Goal: Task Accomplishment & Management: Use online tool/utility

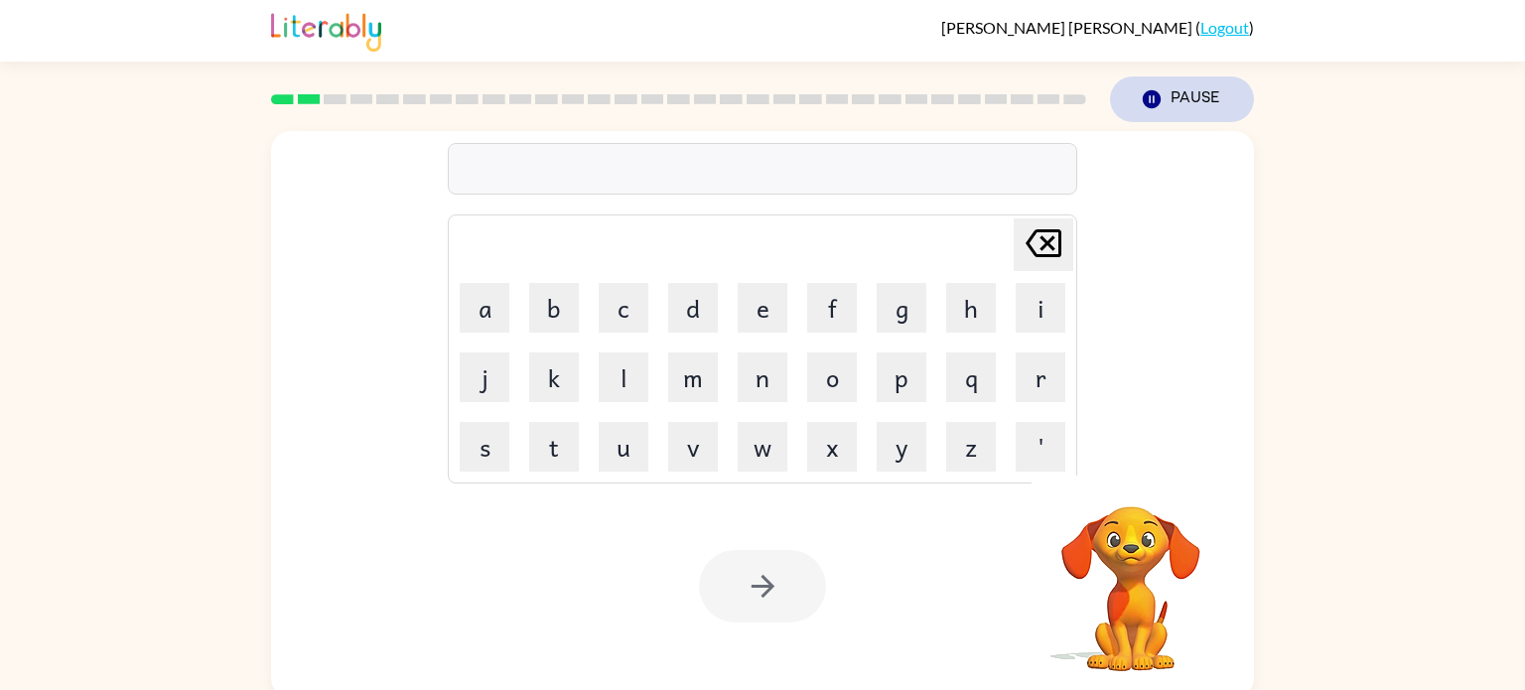
click at [1188, 101] on button "Pause Pause" at bounding box center [1182, 99] width 144 height 46
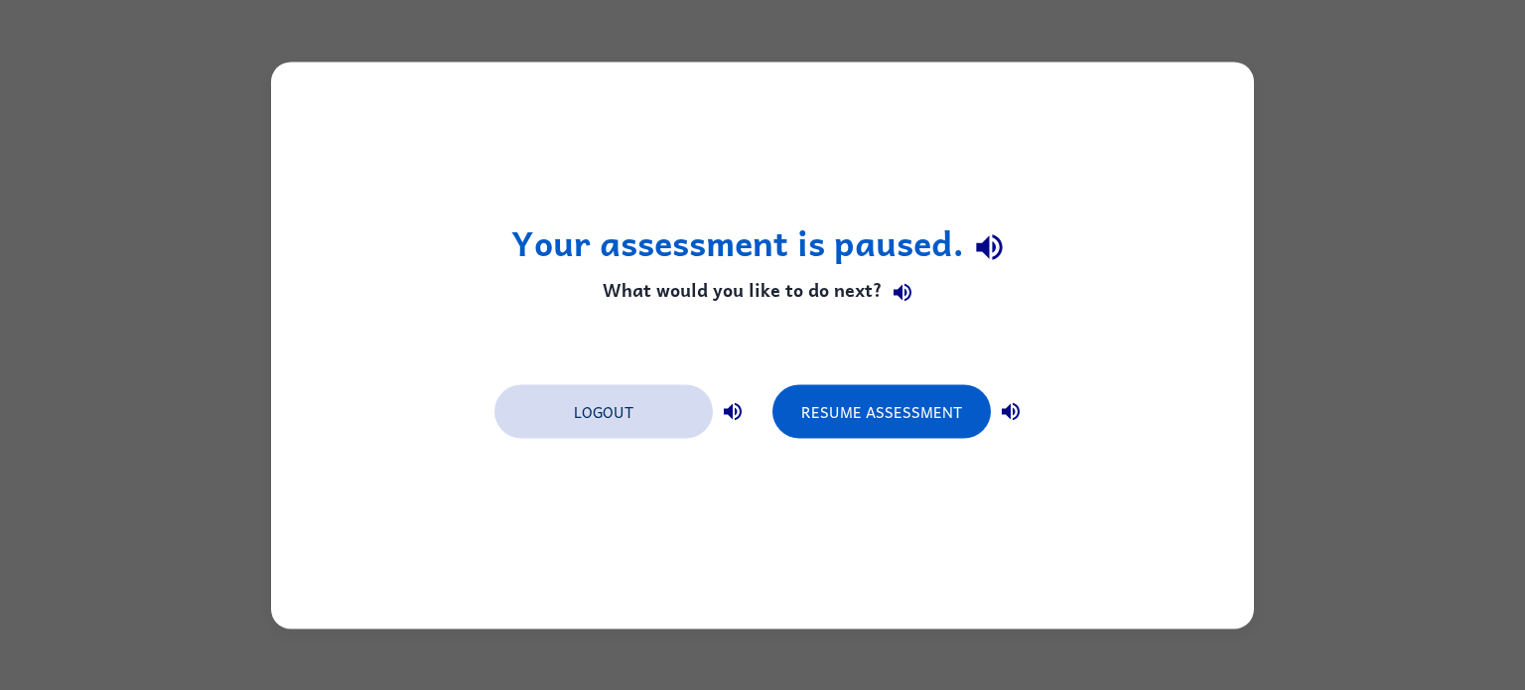
click at [596, 414] on button "Logout" at bounding box center [603, 411] width 218 height 54
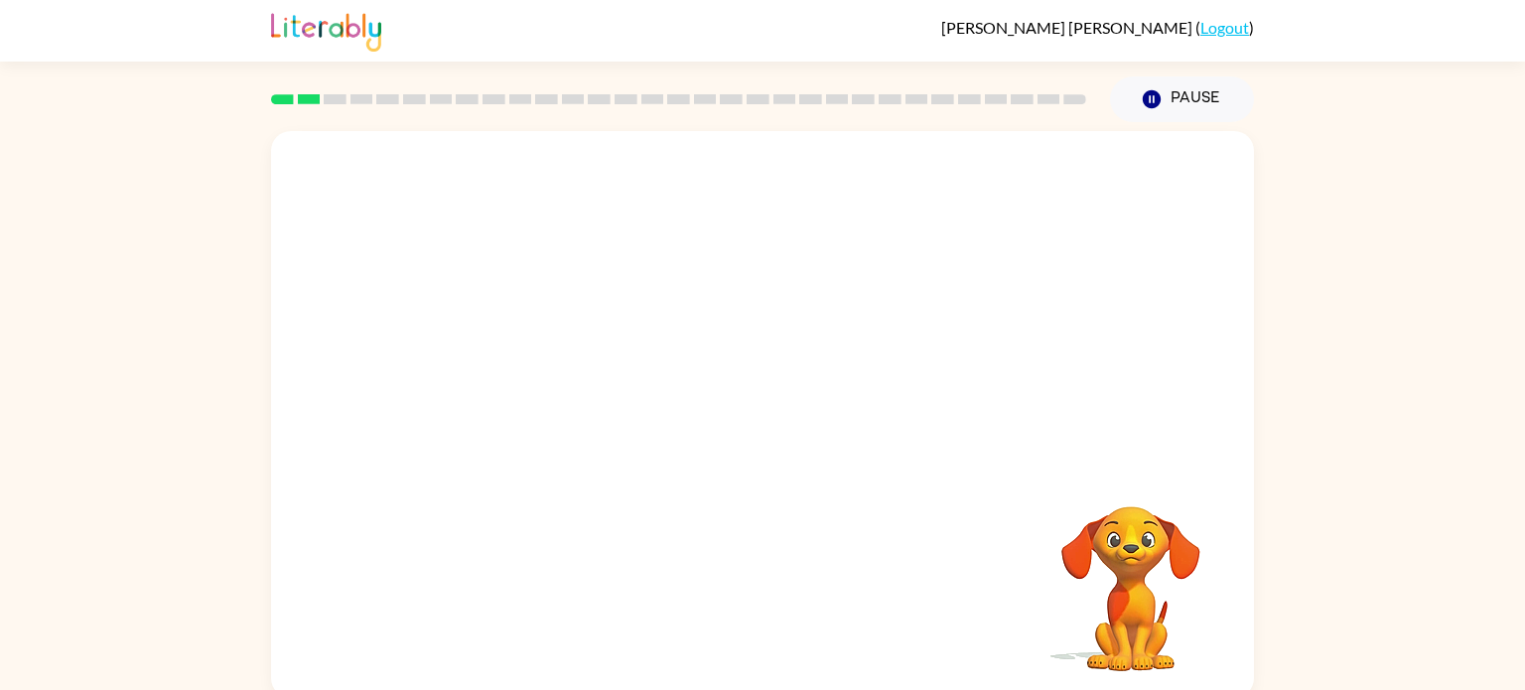
click at [1277, 428] on div "Your browser must support playing .mp4 files to use Literably. Please try using…" at bounding box center [762, 410] width 1525 height 576
click at [1134, 561] on video "Your browser must support playing .mp4 files to use Literably. Please try using…" at bounding box center [1131, 575] width 199 height 199
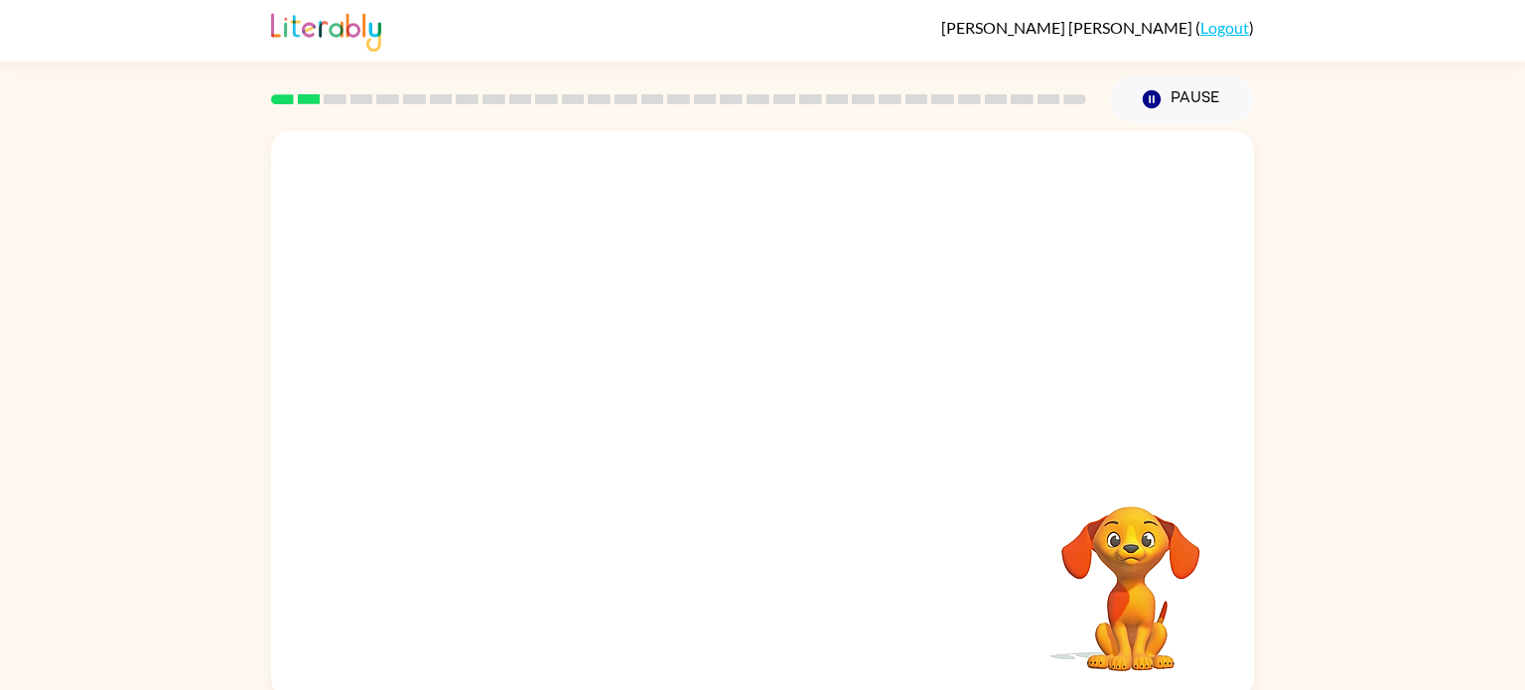
click at [1134, 561] on video "Your browser must support playing .mp4 files to use Literably. Please try using…" at bounding box center [1131, 575] width 199 height 199
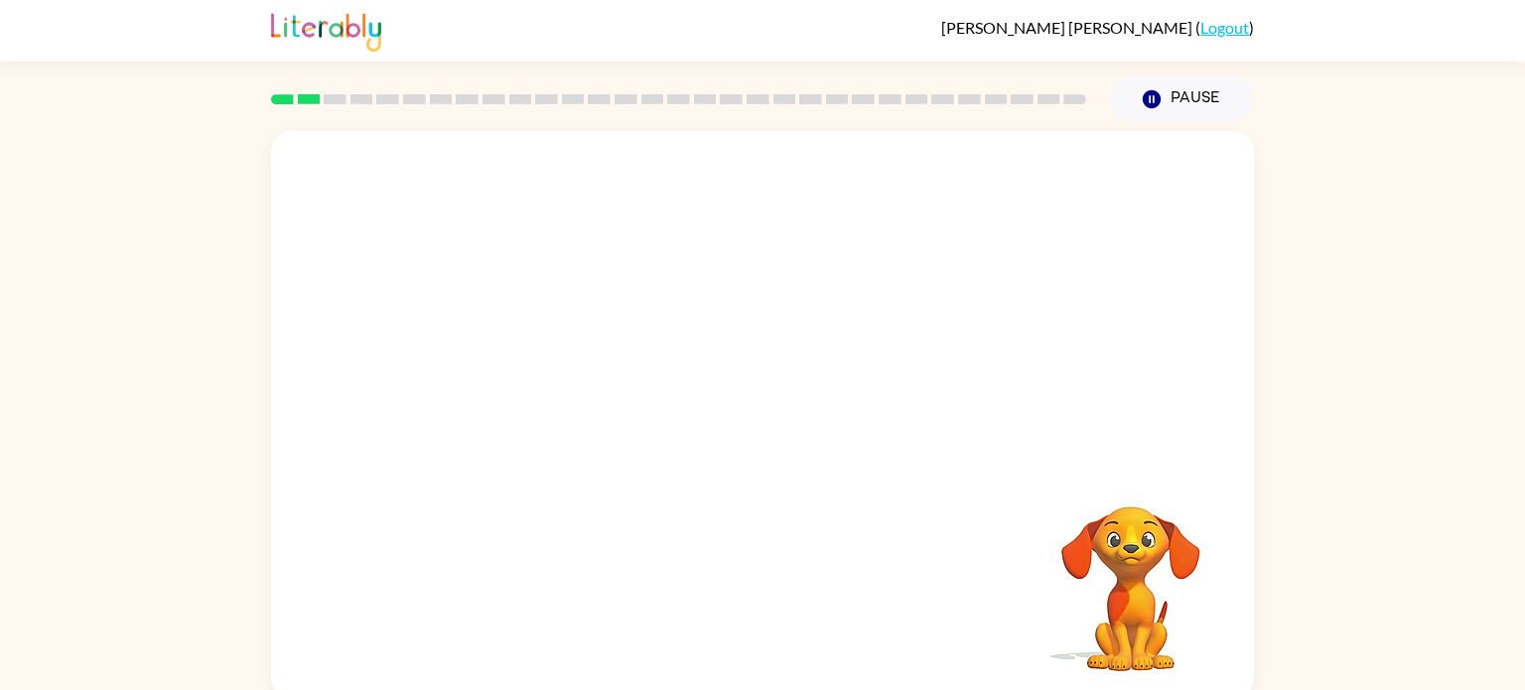
click at [1134, 561] on video "Your browser must support playing .mp4 files to use Literably. Please try using…" at bounding box center [1131, 575] width 199 height 199
click at [752, 419] on icon "button" at bounding box center [763, 424] width 35 height 35
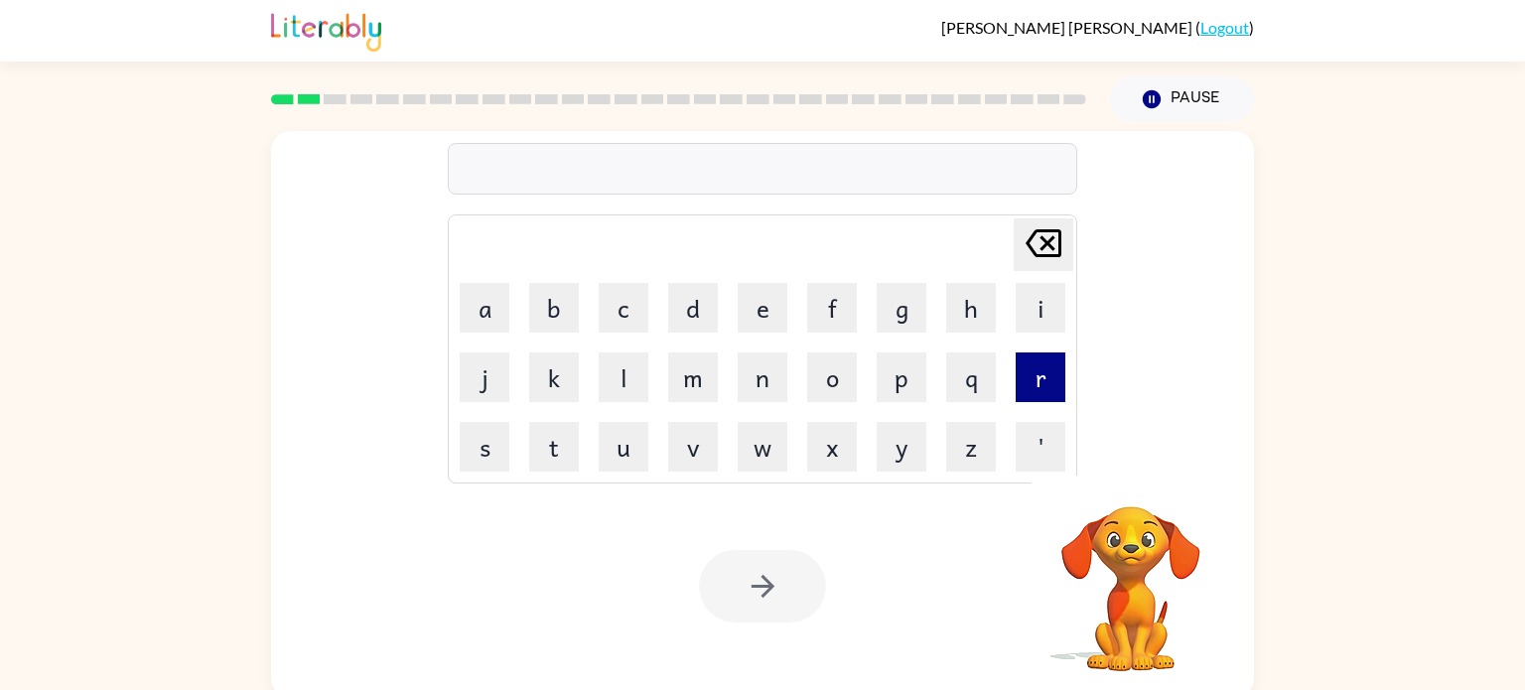
click at [1024, 373] on button "r" at bounding box center [1041, 378] width 50 height 50
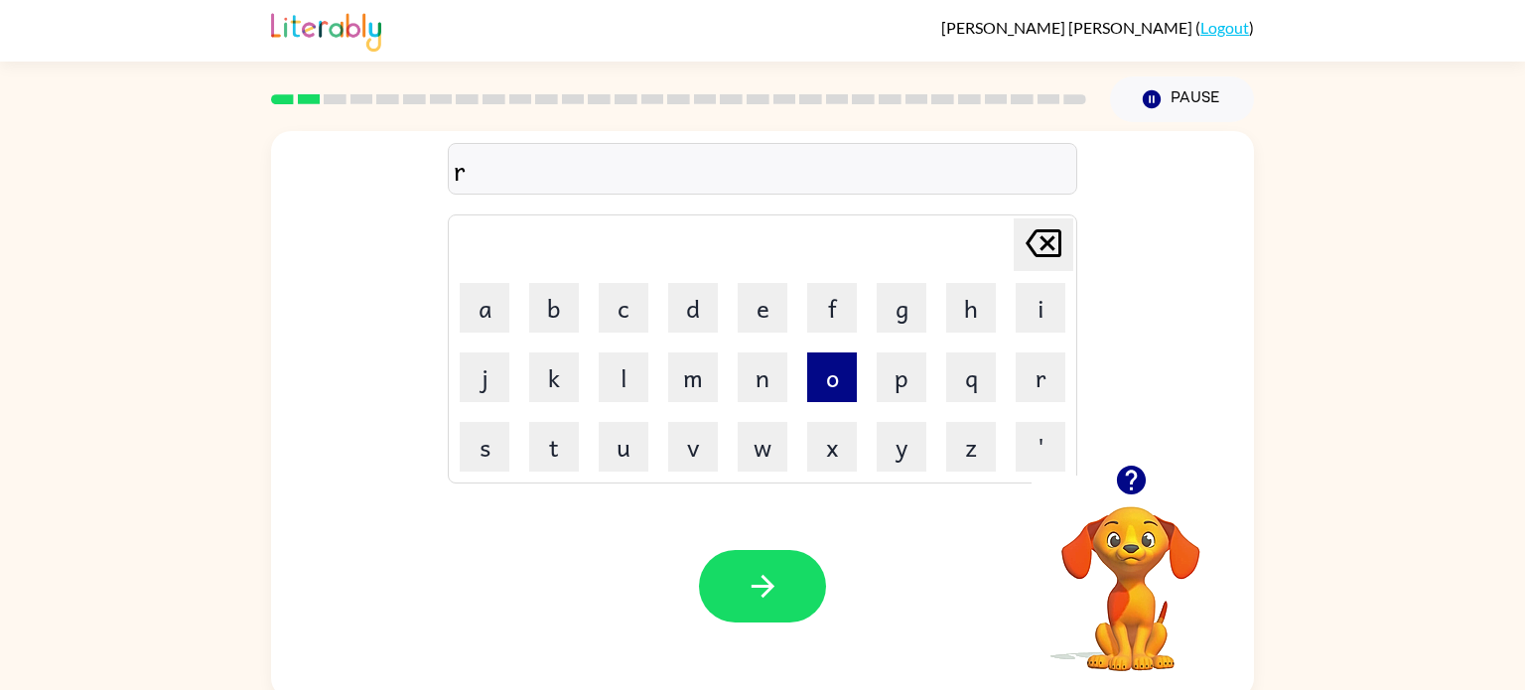
click at [814, 373] on button "o" at bounding box center [832, 378] width 50 height 50
click at [641, 426] on button "u" at bounding box center [624, 447] width 50 height 50
click at [751, 375] on button "n" at bounding box center [763, 378] width 50 height 50
click at [711, 302] on button "d" at bounding box center [693, 308] width 50 height 50
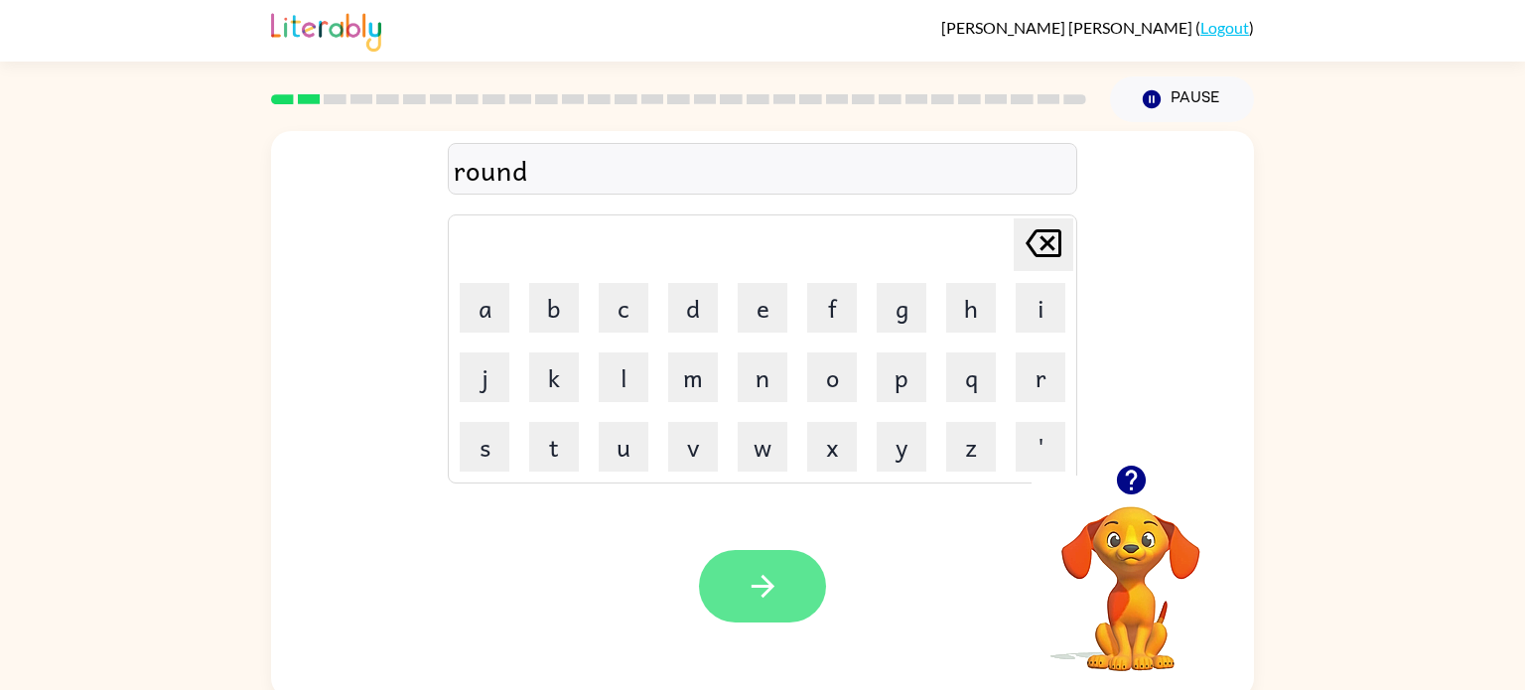
click at [776, 606] on button "button" at bounding box center [762, 586] width 127 height 72
click at [691, 496] on div "Your browser must support playing .mp4 files to use Literably. Please try using…" at bounding box center [762, 586] width 983 height 223
click at [788, 586] on button "button" at bounding box center [762, 586] width 127 height 72
click at [760, 603] on icon "button" at bounding box center [763, 586] width 35 height 35
